Goal: Task Accomplishment & Management: Use online tool/utility

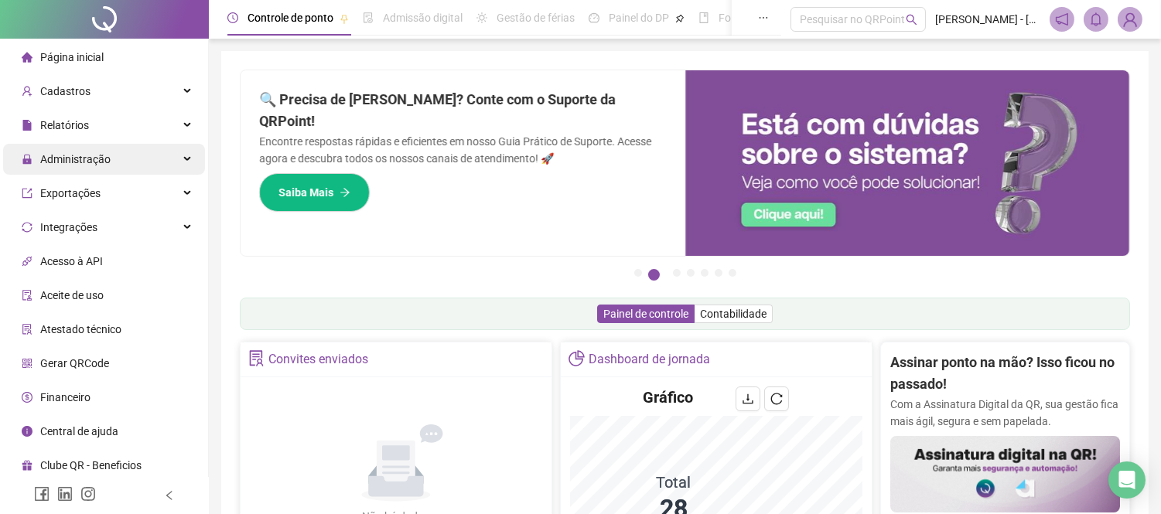
click at [161, 155] on div "Administração" at bounding box center [104, 159] width 202 height 31
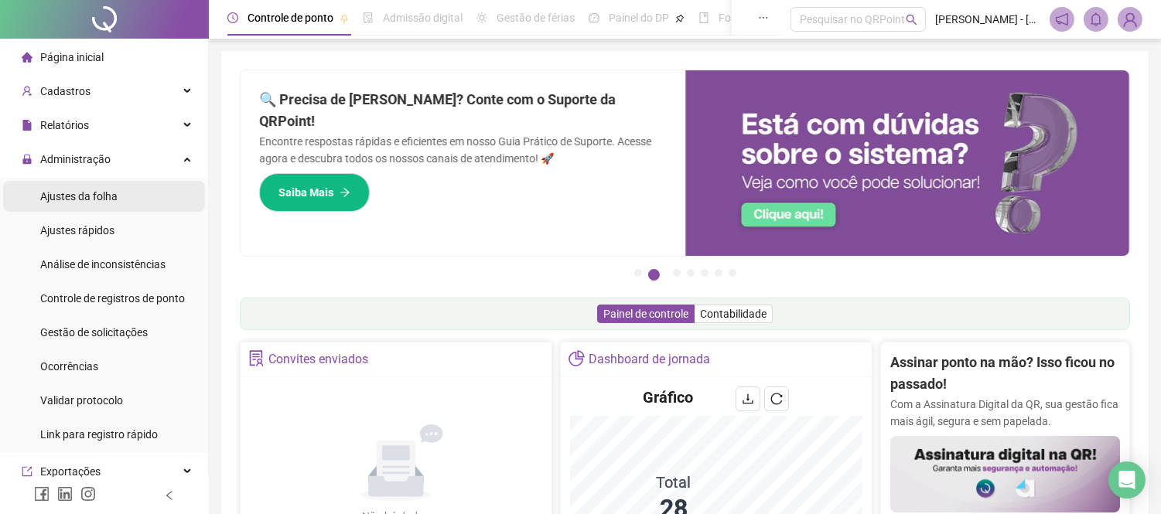
click at [77, 191] on span "Ajustes da folha" at bounding box center [78, 196] width 77 height 12
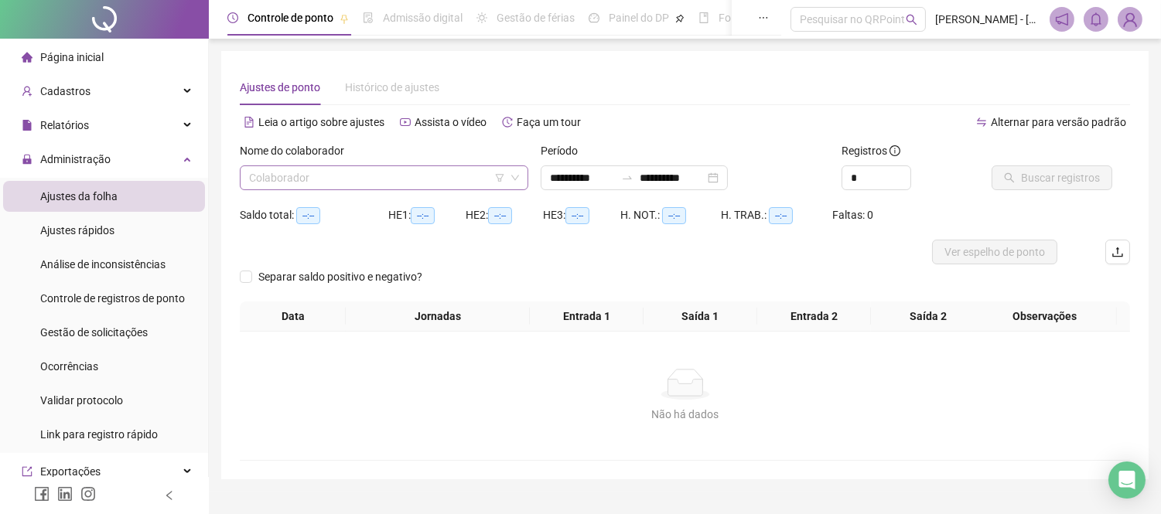
click at [444, 170] on input "search" at bounding box center [377, 177] width 256 height 23
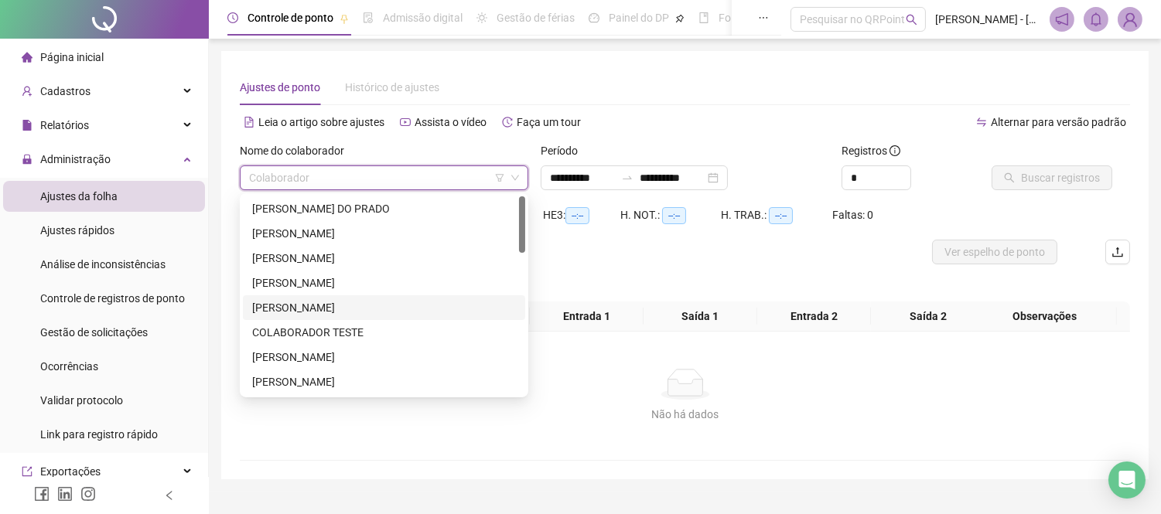
click at [381, 302] on div "[PERSON_NAME]" at bounding box center [384, 307] width 264 height 17
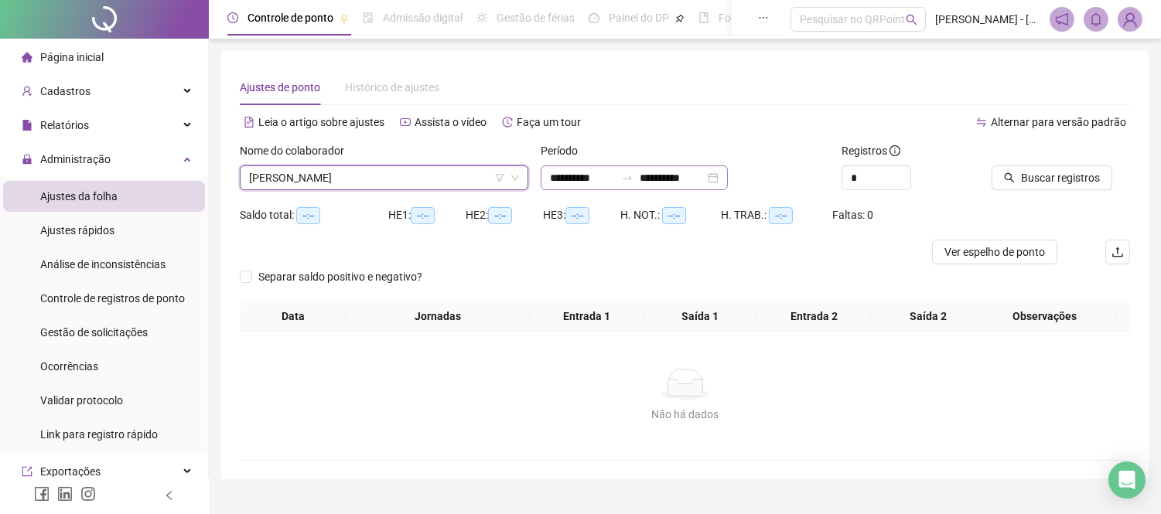
click at [637, 181] on div at bounding box center [627, 178] width 25 height 12
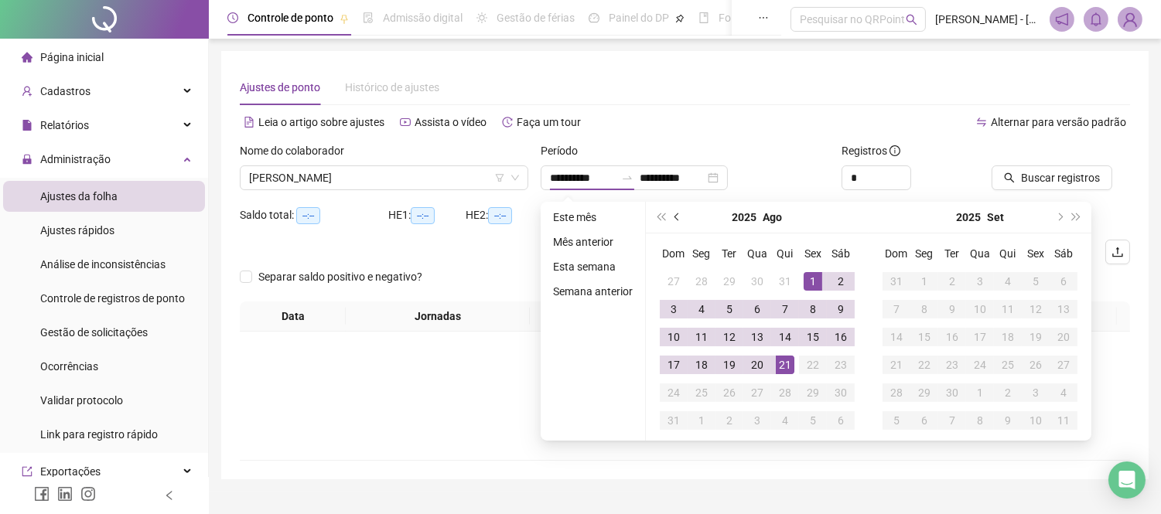
click at [673, 220] on button "prev-year" at bounding box center [677, 217] width 17 height 31
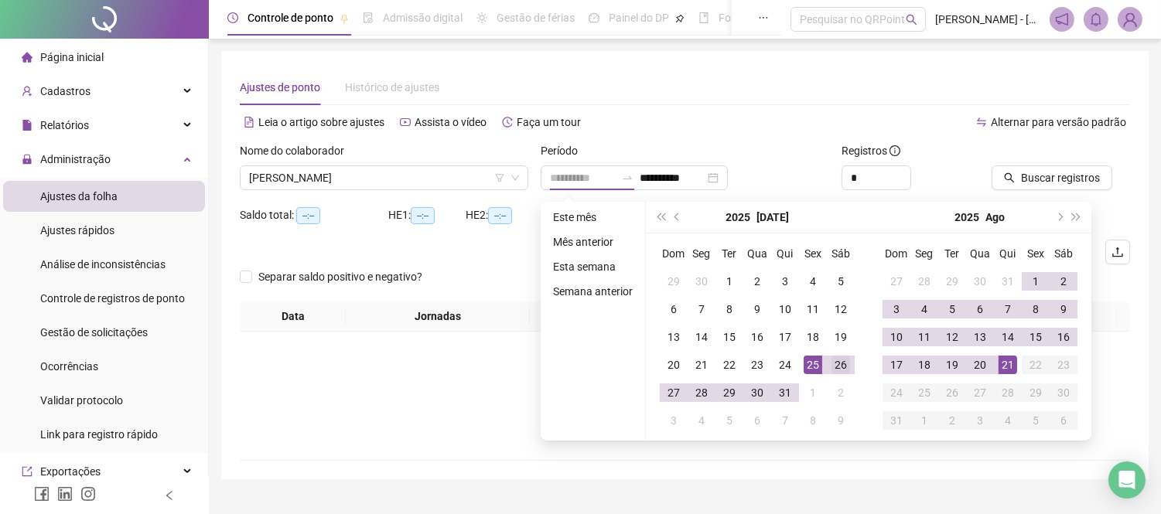
type input "**********"
click at [840, 365] on div "26" at bounding box center [841, 365] width 19 height 19
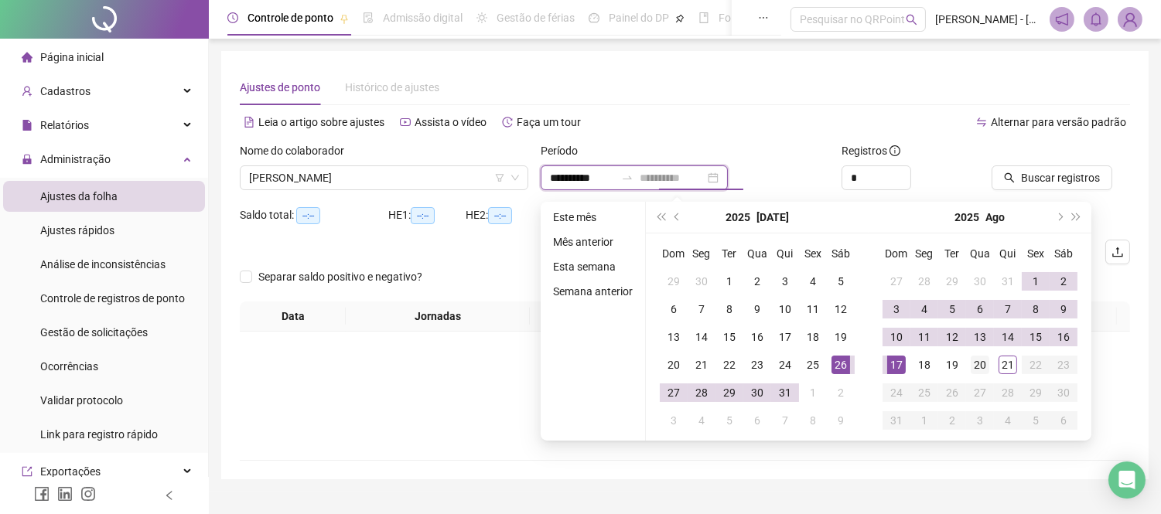
type input "**********"
click at [976, 360] on div "20" at bounding box center [980, 365] width 19 height 19
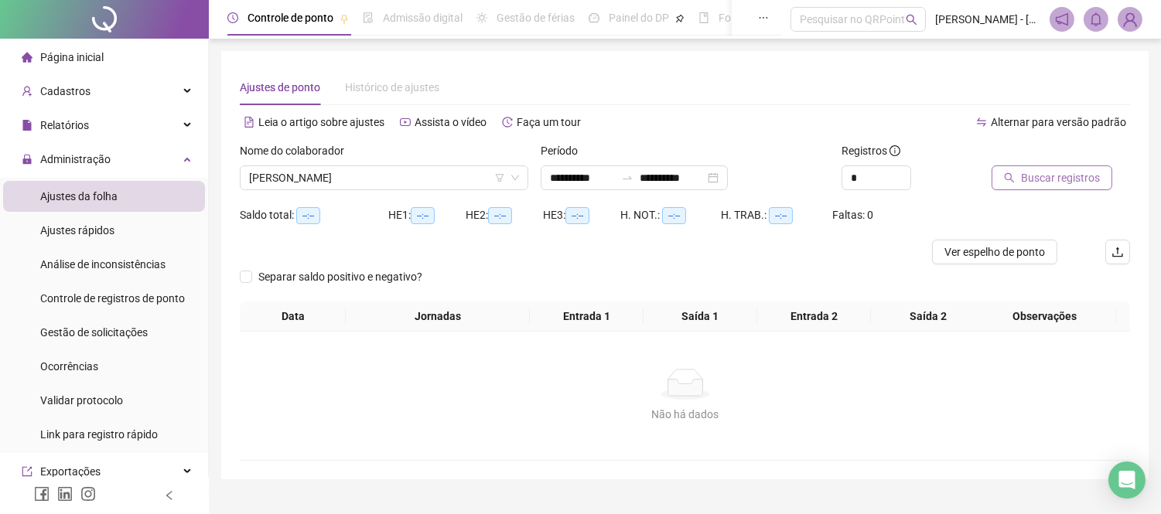
click at [1011, 181] on icon "search" at bounding box center [1009, 178] width 11 height 11
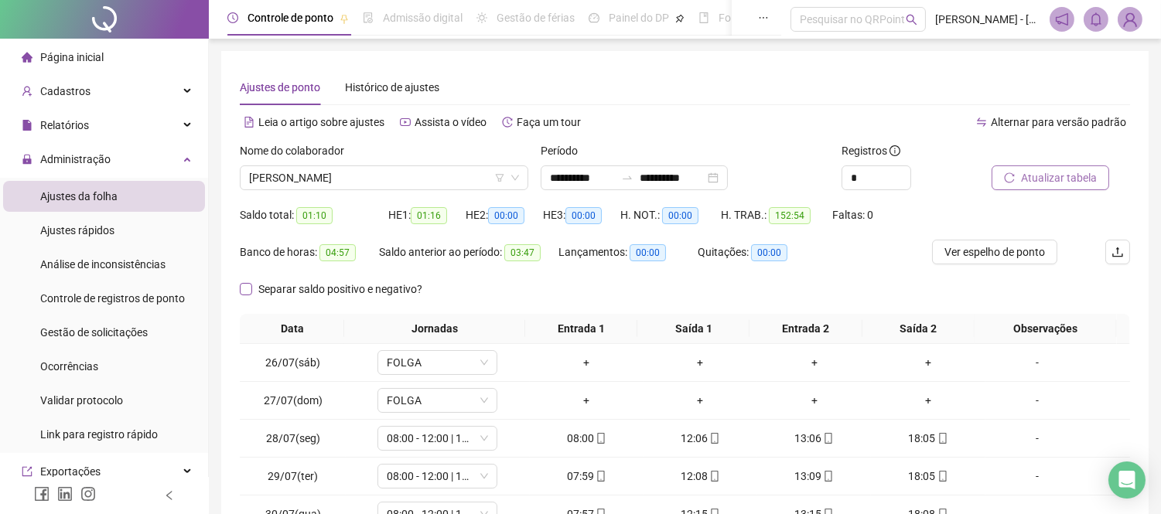
click at [245, 296] on label "Separar saldo positivo e negativo?" at bounding box center [334, 289] width 189 height 17
click at [996, 258] on span "Ver espelho de ponto" at bounding box center [995, 252] width 101 height 17
